Goal: Transaction & Acquisition: Download file/media

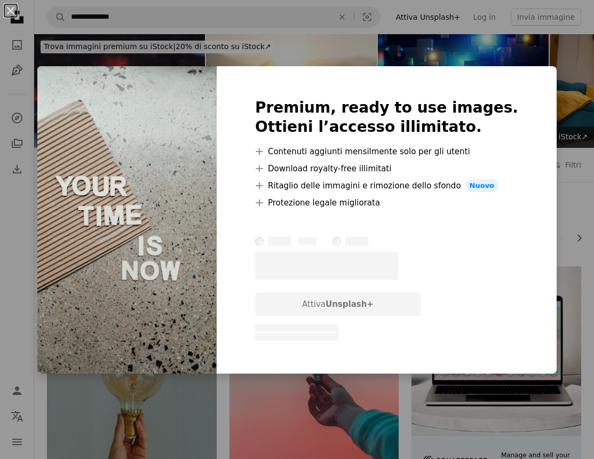
scroll to position [486, 0]
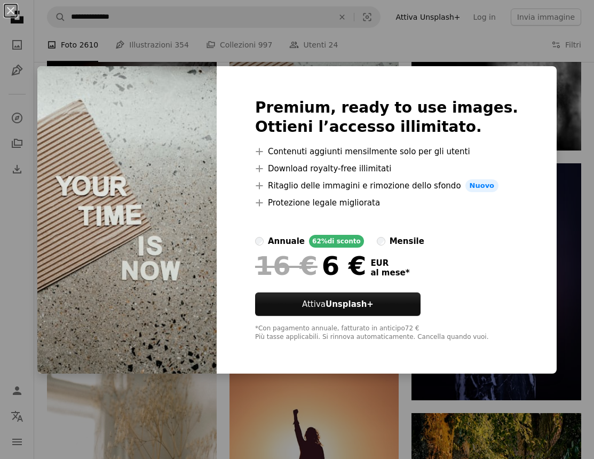
click at [476, 49] on div "An X shape Premium, ready to use images. Ottieni l’accesso illimitato. A plus s…" at bounding box center [297, 229] width 594 height 459
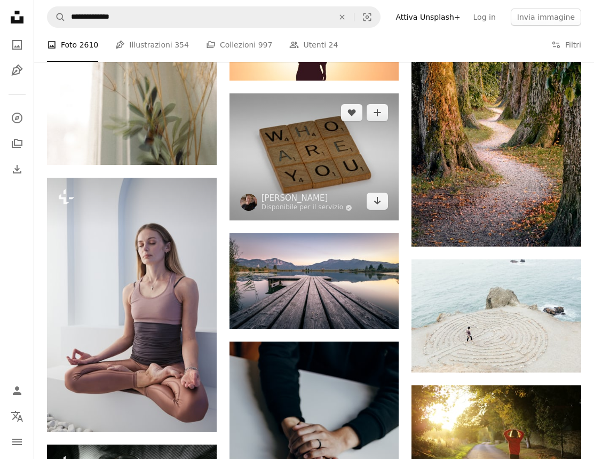
scroll to position [911, 0]
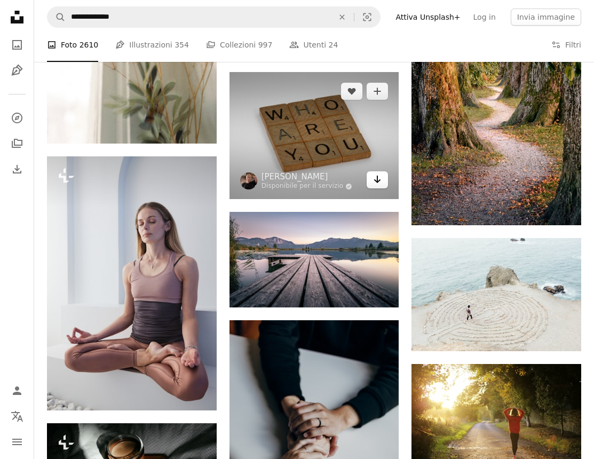
click at [377, 179] on icon "Download" at bounding box center [377, 179] width 7 height 7
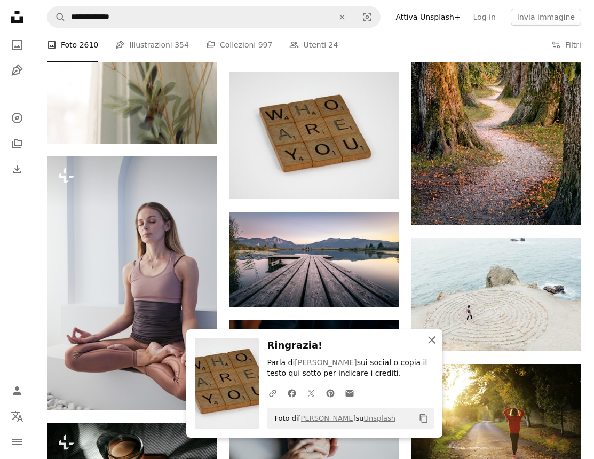
click at [433, 343] on icon "button" at bounding box center [431, 339] width 7 height 7
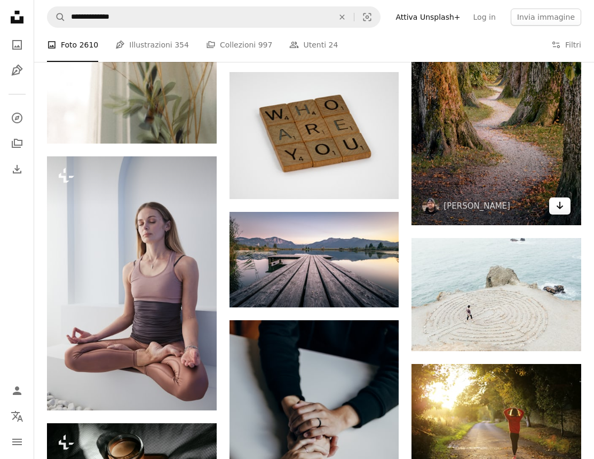
click at [559, 209] on icon "Download" at bounding box center [560, 205] width 7 height 7
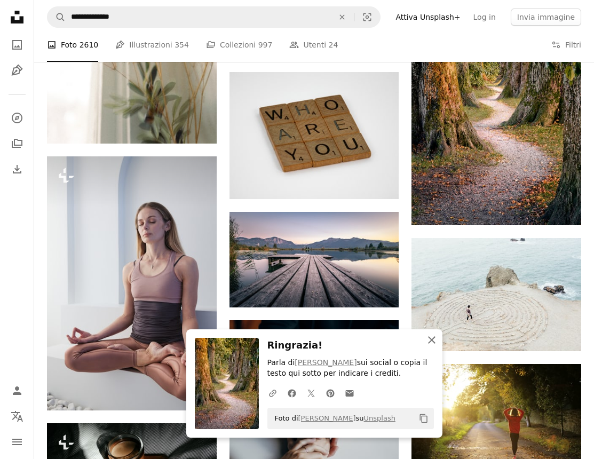
click at [434, 342] on icon "An X shape" at bounding box center [431, 340] width 13 height 13
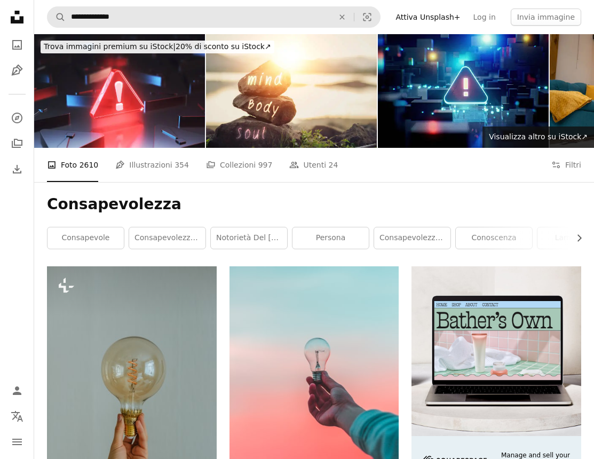
scroll to position [0, 0]
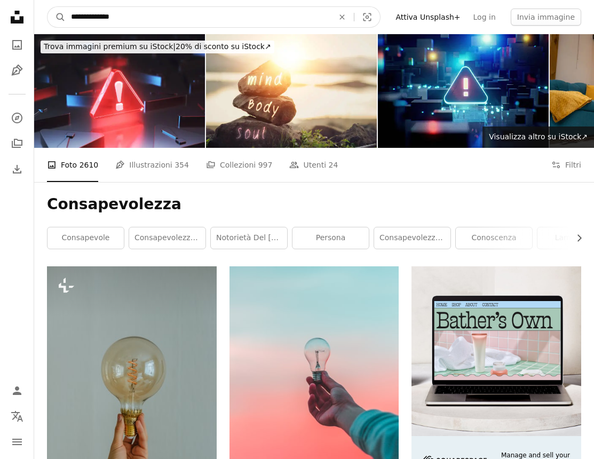
drag, startPoint x: 148, startPoint y: 20, endPoint x: 66, endPoint y: 17, distance: 82.3
click at [66, 17] on input "**********" at bounding box center [198, 17] width 265 height 20
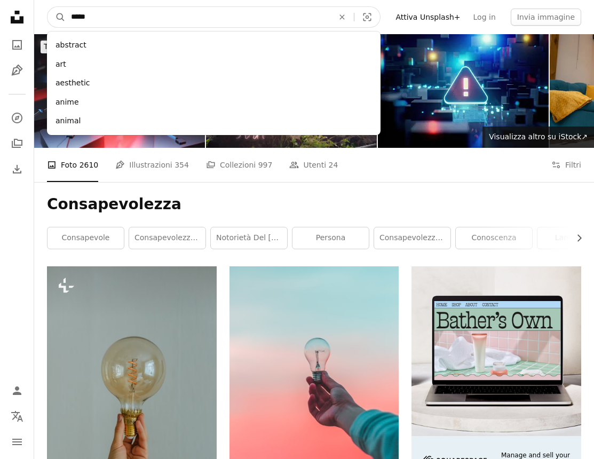
type input "******"
click at [57, 17] on button "A magnifying glass" at bounding box center [57, 17] width 18 height 20
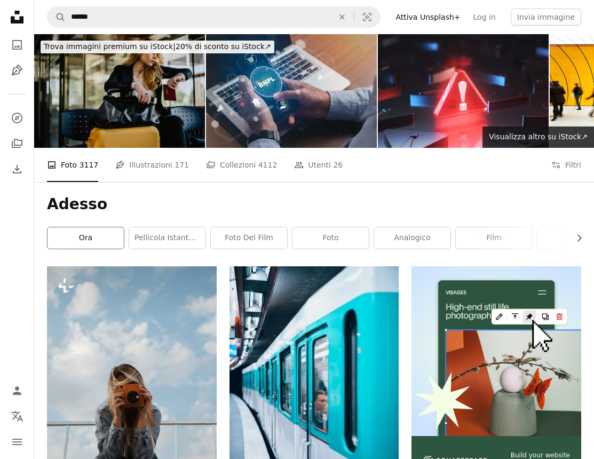
click at [94, 227] on link "ora" at bounding box center [86, 237] width 76 height 21
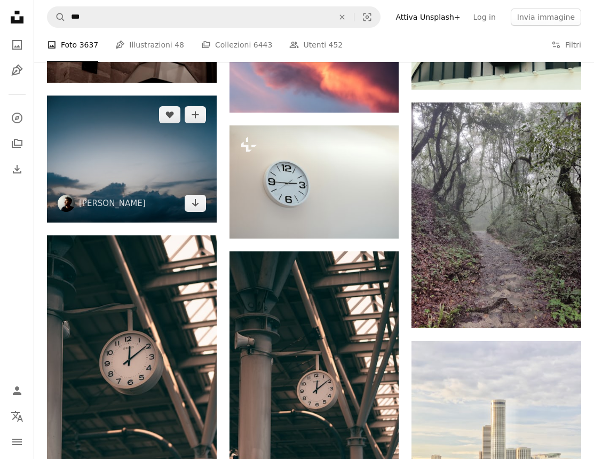
scroll to position [673, 0]
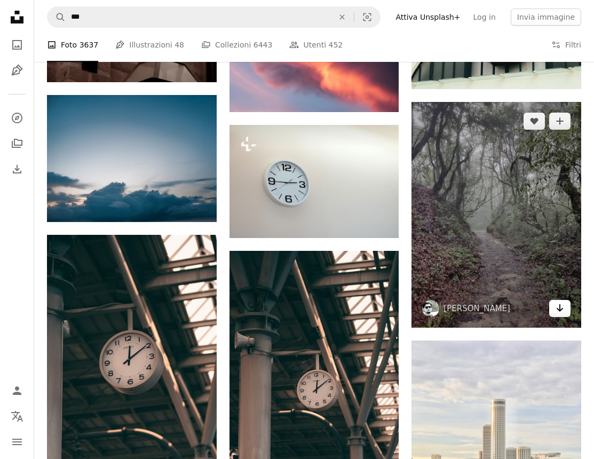
click at [557, 314] on icon "Arrow pointing down" at bounding box center [560, 308] width 9 height 13
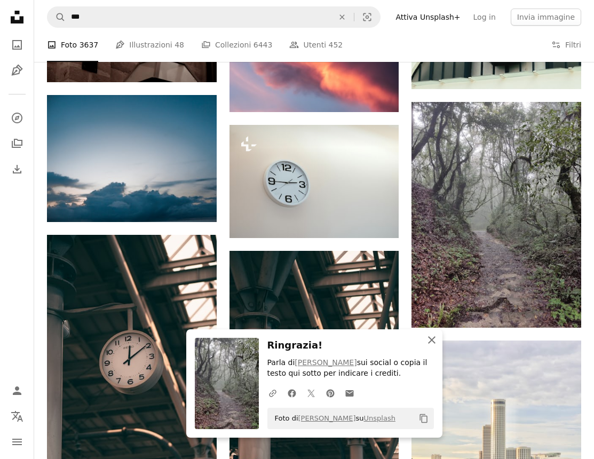
click at [428, 341] on icon "An X shape" at bounding box center [431, 340] width 13 height 13
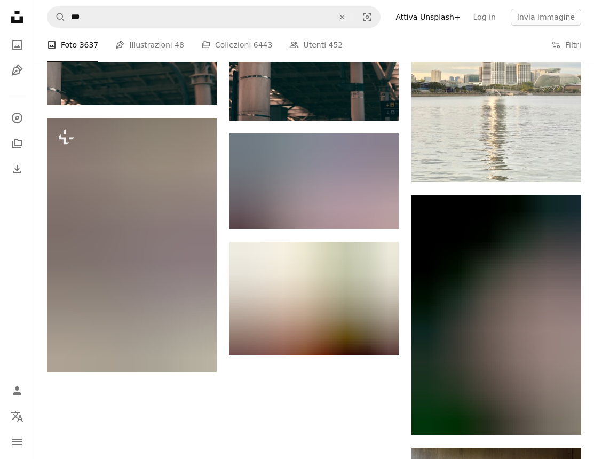
scroll to position [1059, 0]
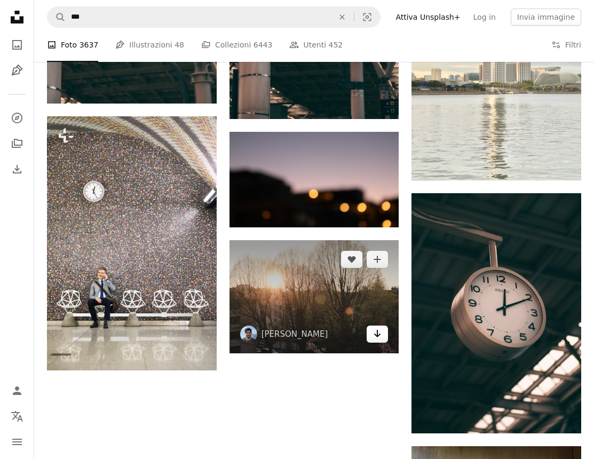
click at [376, 330] on icon "Arrow pointing down" at bounding box center [377, 333] width 9 height 13
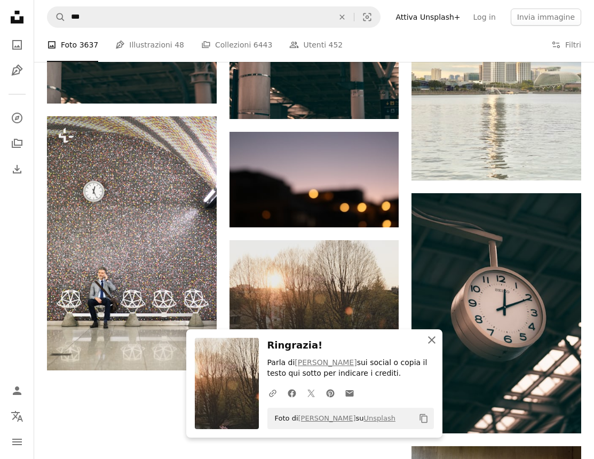
click at [429, 341] on icon "An X shape" at bounding box center [431, 340] width 13 height 13
